Goal: Task Accomplishment & Management: Manage account settings

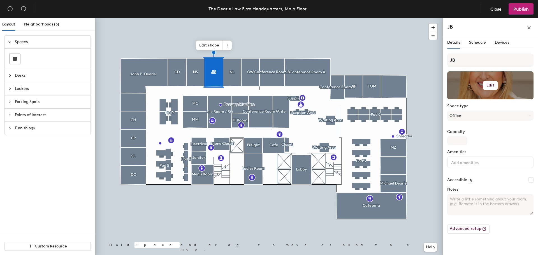
click at [492, 83] on h6 "Edit" at bounding box center [490, 85] width 8 height 4
click at [464, 106] on span "Remove" at bounding box center [490, 107] width 77 height 5
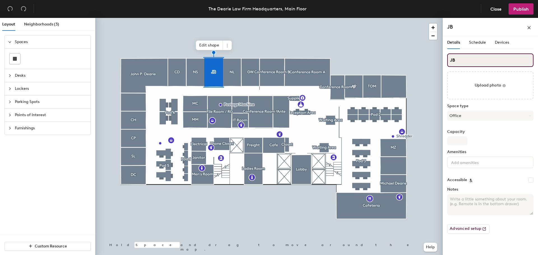
click at [460, 63] on input "JB" at bounding box center [490, 60] width 86 height 13
type input "NL"
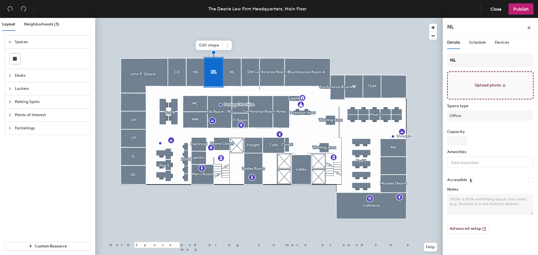
click at [476, 85] on input "file" at bounding box center [490, 85] width 86 height 28
type input "C:\fakepath\NorkaLawrence1.jpg"
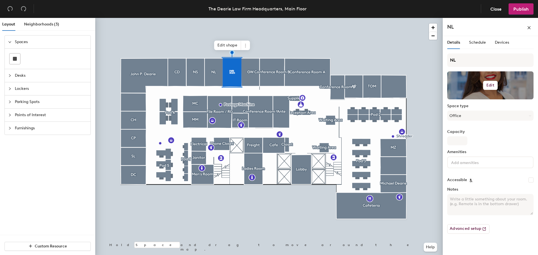
click at [461, 88] on div at bounding box center [490, 85] width 86 height 28
click at [491, 88] on button "Edit" at bounding box center [490, 85] width 15 height 9
click at [462, 106] on span "Remove" at bounding box center [490, 107] width 77 height 5
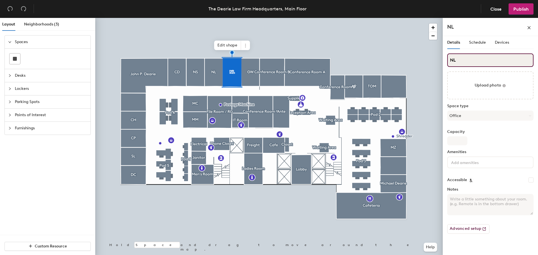
click at [468, 63] on input "NL" at bounding box center [490, 60] width 86 height 13
type input "N"
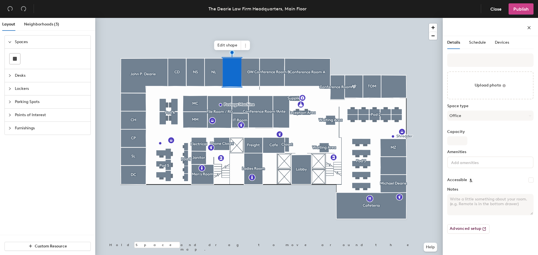
click at [516, 10] on span "Publish" at bounding box center [520, 8] width 15 height 5
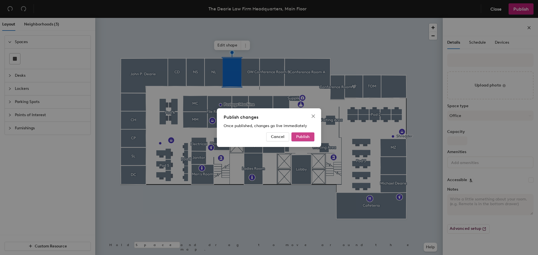
click at [301, 138] on span "Publish" at bounding box center [302, 136] width 13 height 5
